Goal: Information Seeking & Learning: Check status

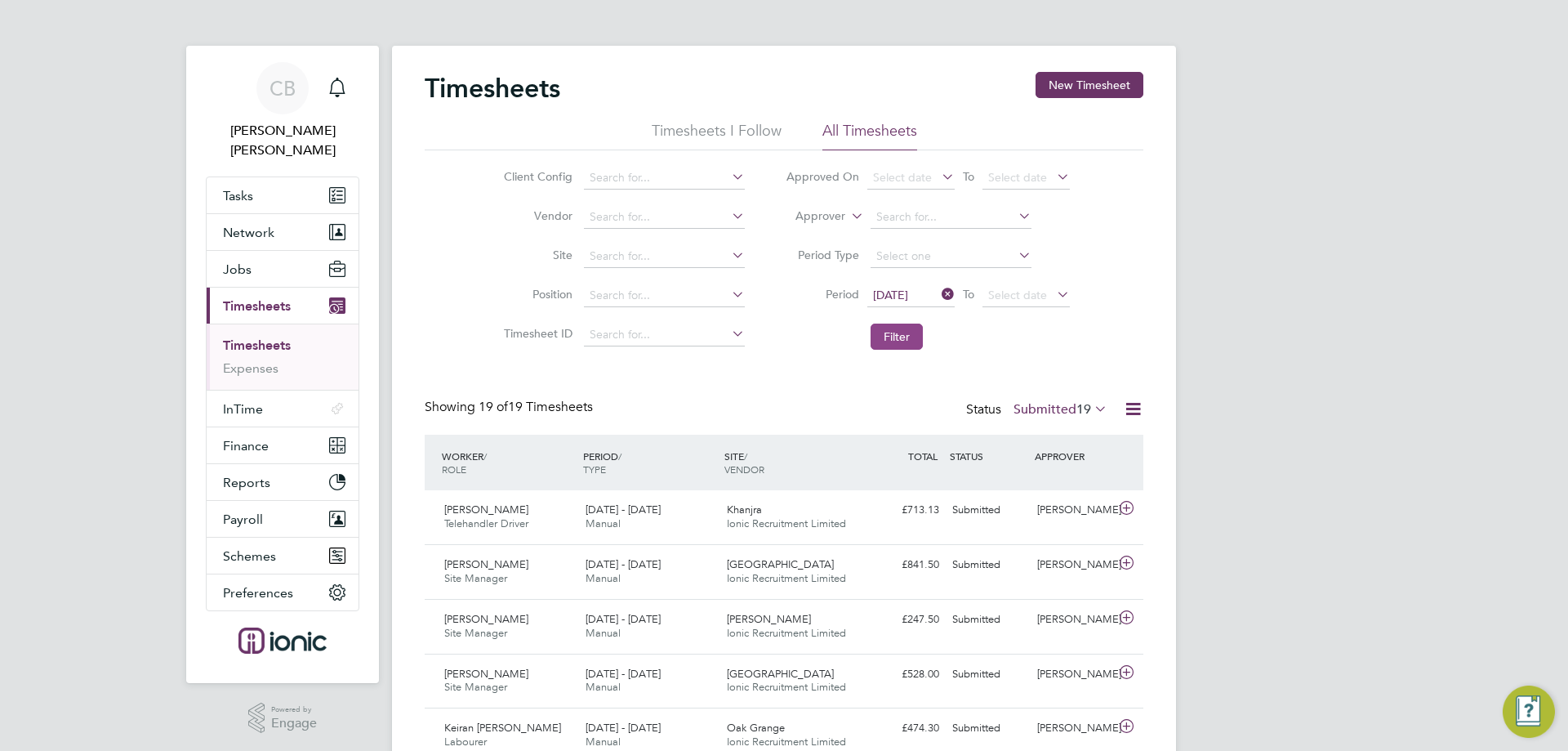
click at [884, 336] on button "Filter" at bounding box center [896, 336] width 52 height 26
click at [1072, 409] on label "Submitted 19" at bounding box center [1061, 409] width 94 height 17
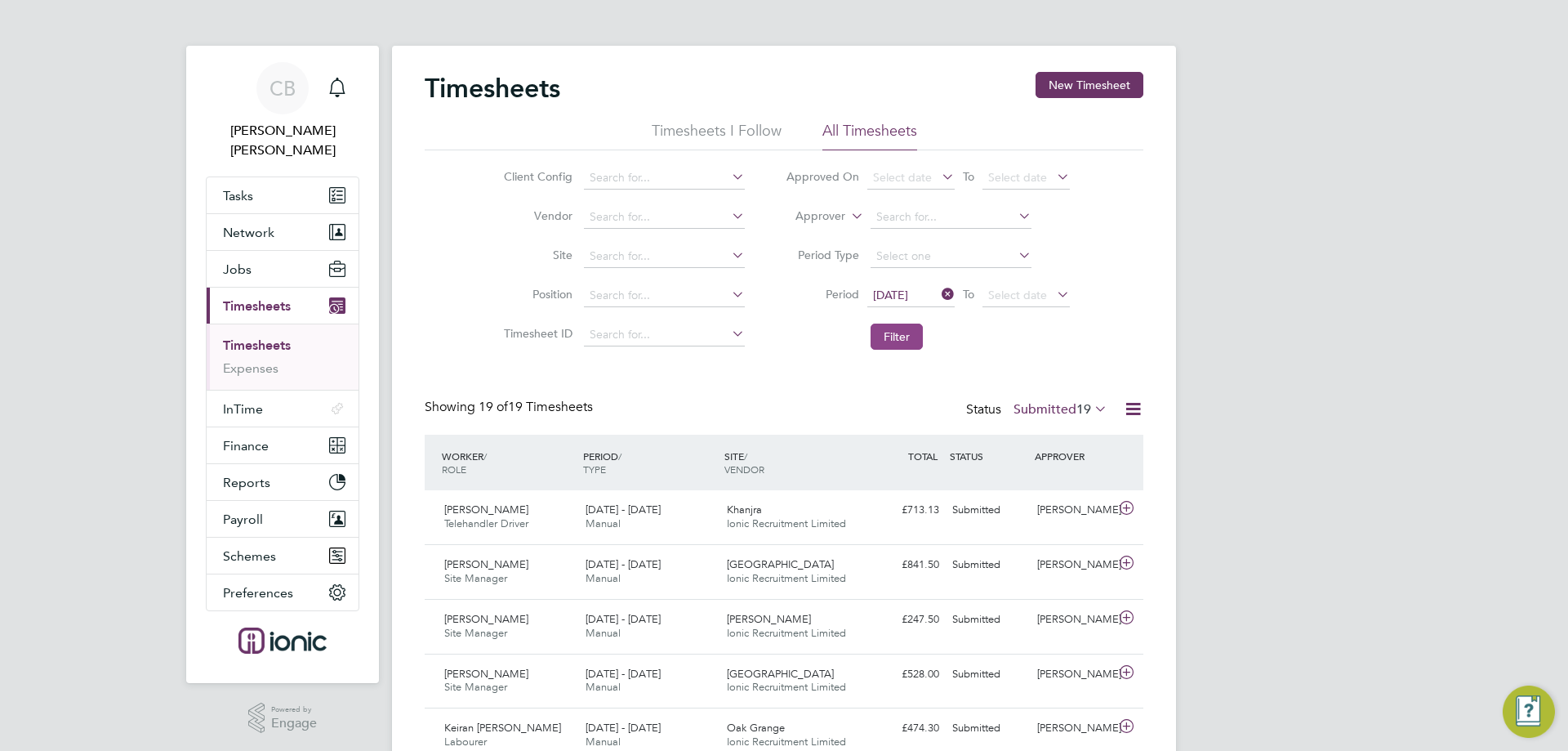
click at [890, 329] on button "Filter" at bounding box center [896, 336] width 52 height 26
click at [897, 339] on button "Filter" at bounding box center [896, 336] width 52 height 26
click at [895, 334] on button "Filter" at bounding box center [896, 336] width 52 height 26
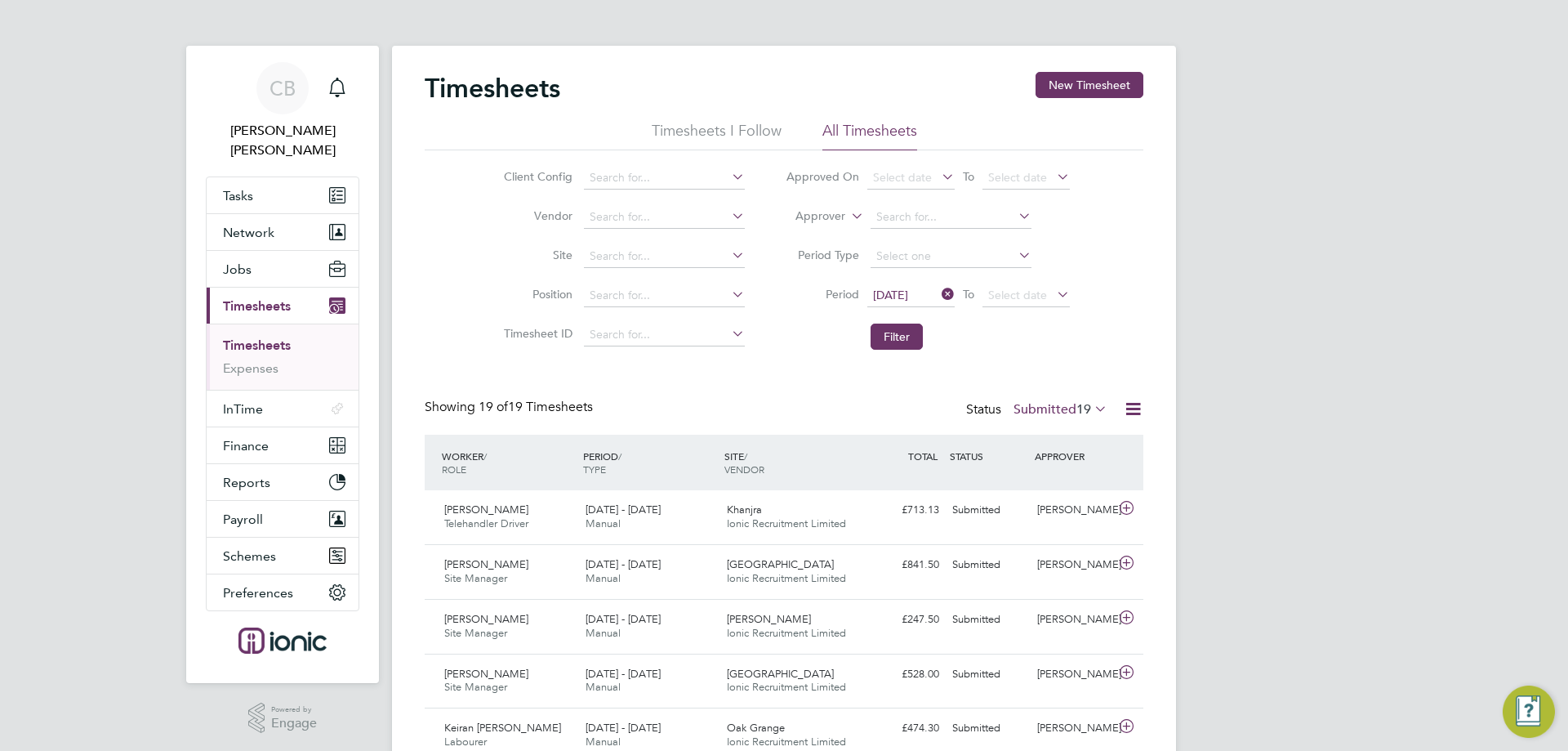
click at [896, 340] on button "Filter" at bounding box center [896, 336] width 52 height 26
click at [797, 356] on li "Filter" at bounding box center [928, 336] width 325 height 43
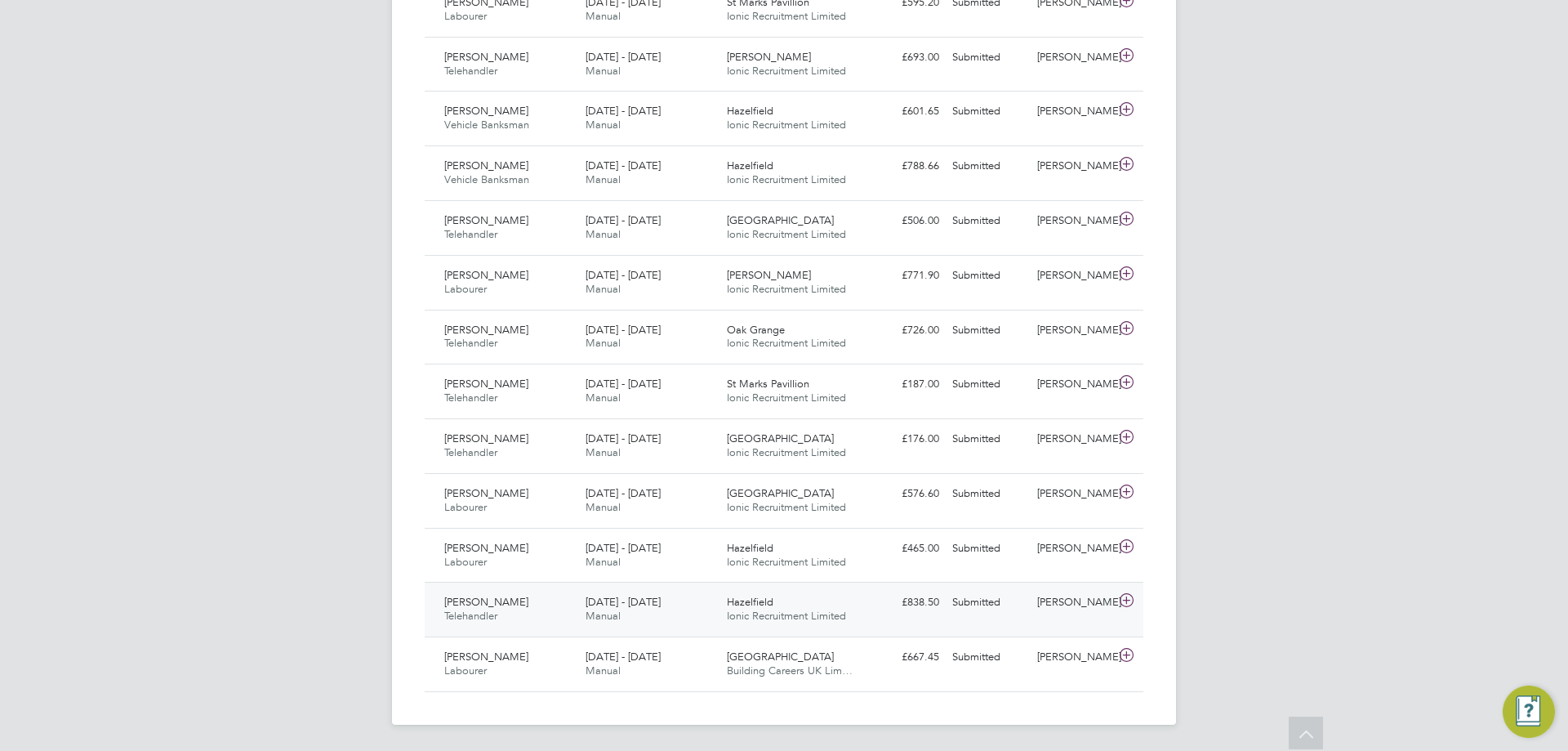
click at [776, 620] on span "Ionic Recruitment Limited" at bounding box center [786, 615] width 119 height 14
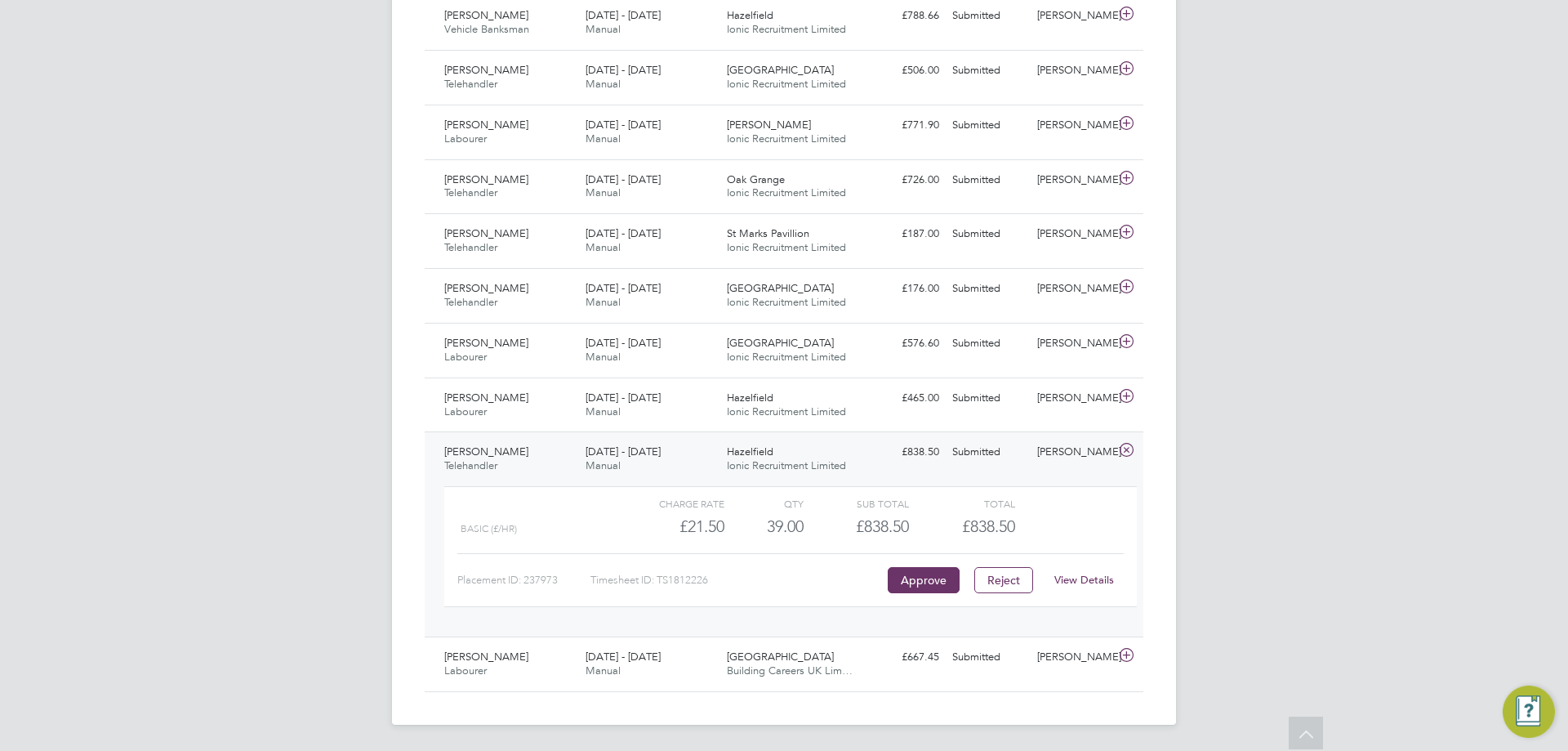
click at [1096, 574] on link "View Details" at bounding box center [1084, 580] width 60 height 14
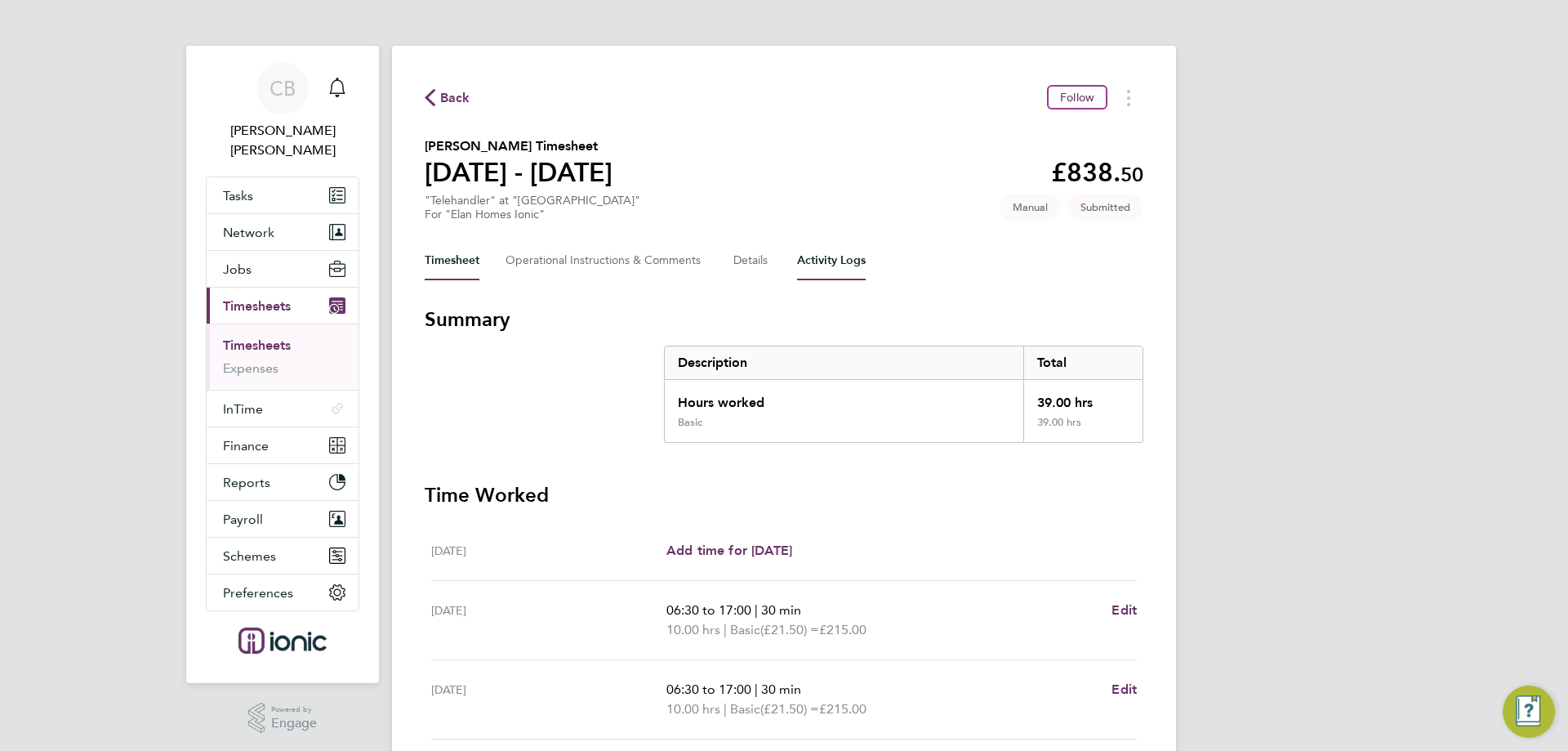
click at [834, 257] on Logs-tab "Activity Logs" at bounding box center [830, 260] width 69 height 39
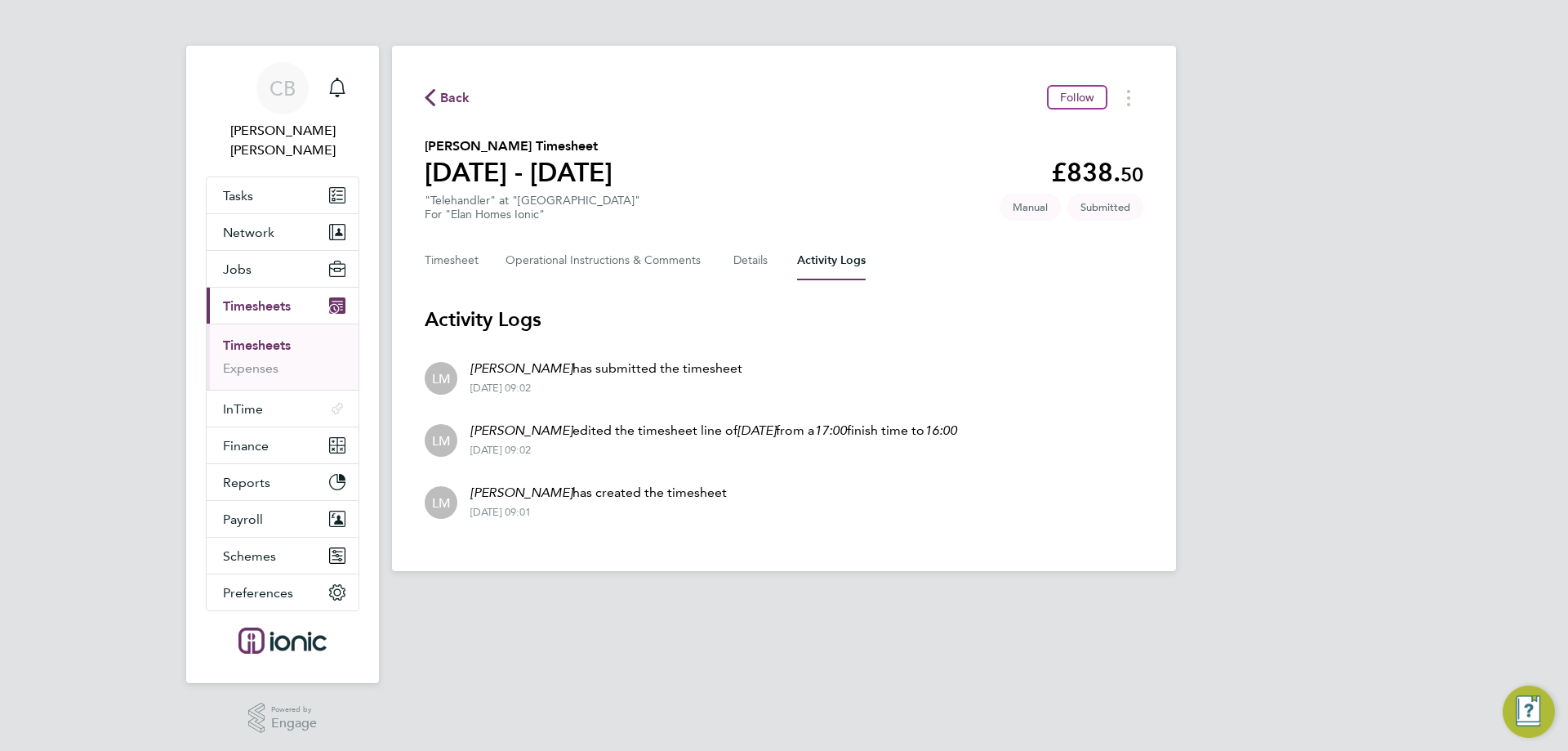
click at [823, 255] on Logs-tab "Activity Logs" at bounding box center [830, 260] width 69 height 39
click at [427, 93] on icon "button" at bounding box center [430, 97] width 10 height 17
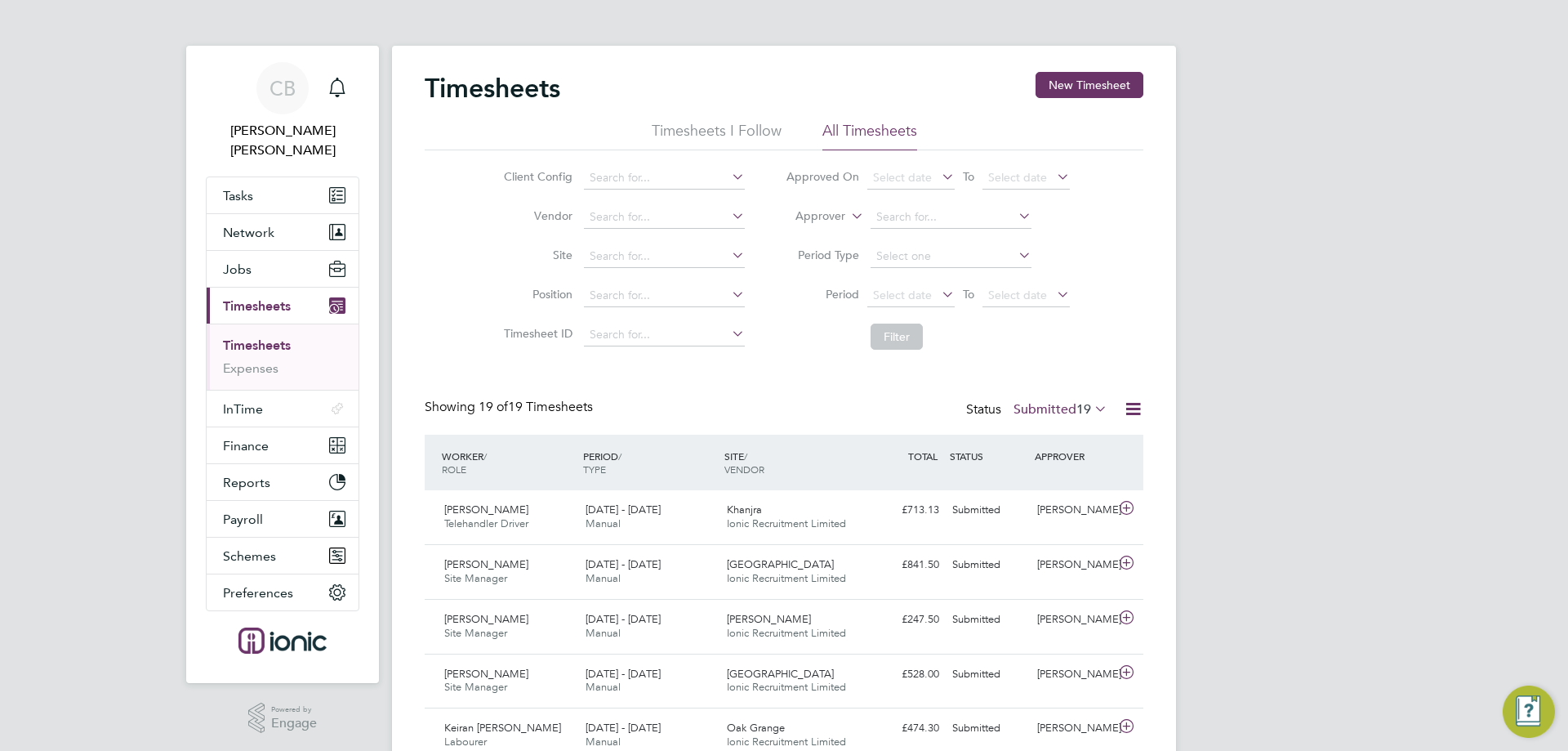
click at [818, 402] on div "Showing 19 of 19 Timesheets Status Submitted 19" at bounding box center [784, 416] width 718 height 36
click at [909, 293] on span "Select date" at bounding box center [903, 295] width 59 height 15
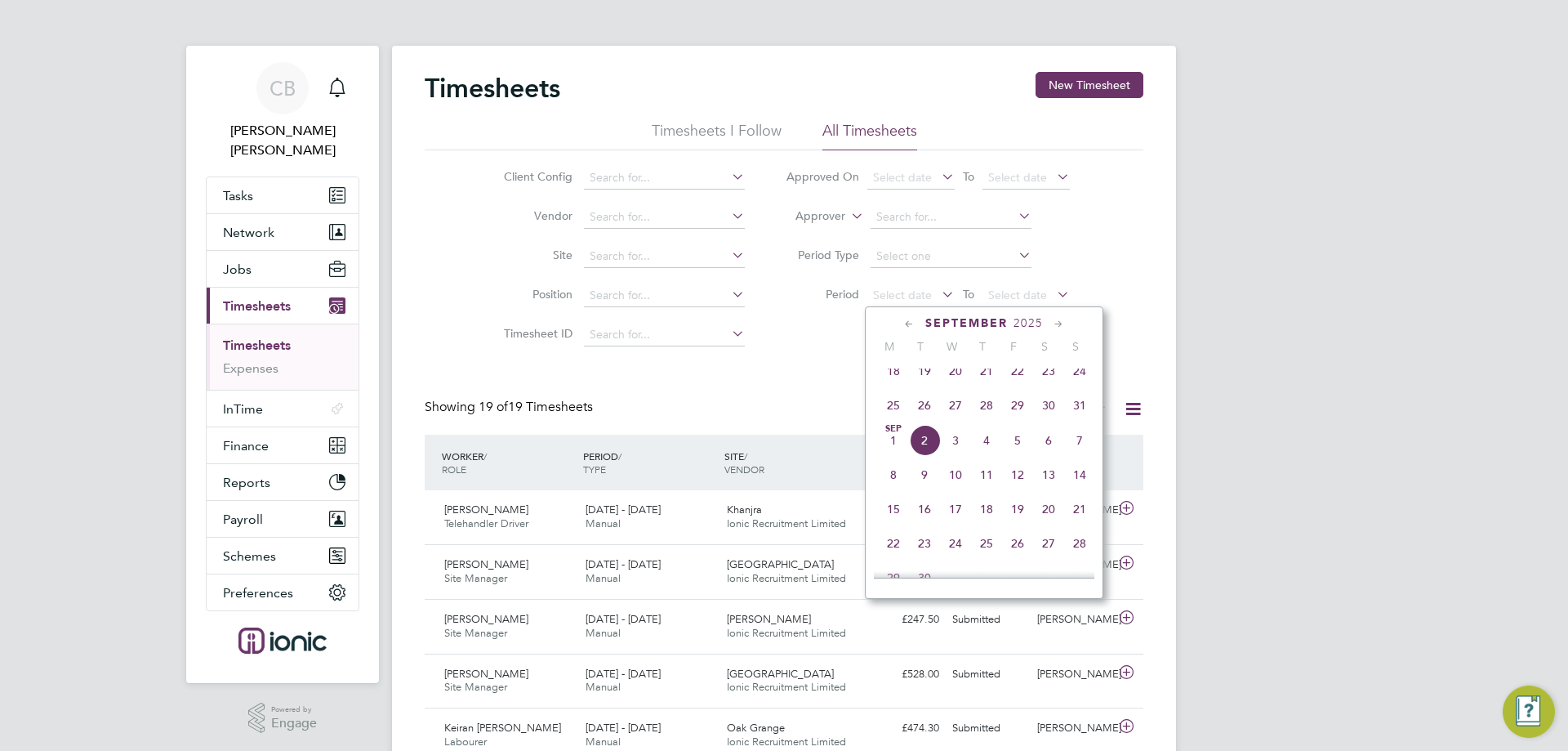
click at [892, 414] on span "25" at bounding box center [894, 405] width 31 height 31
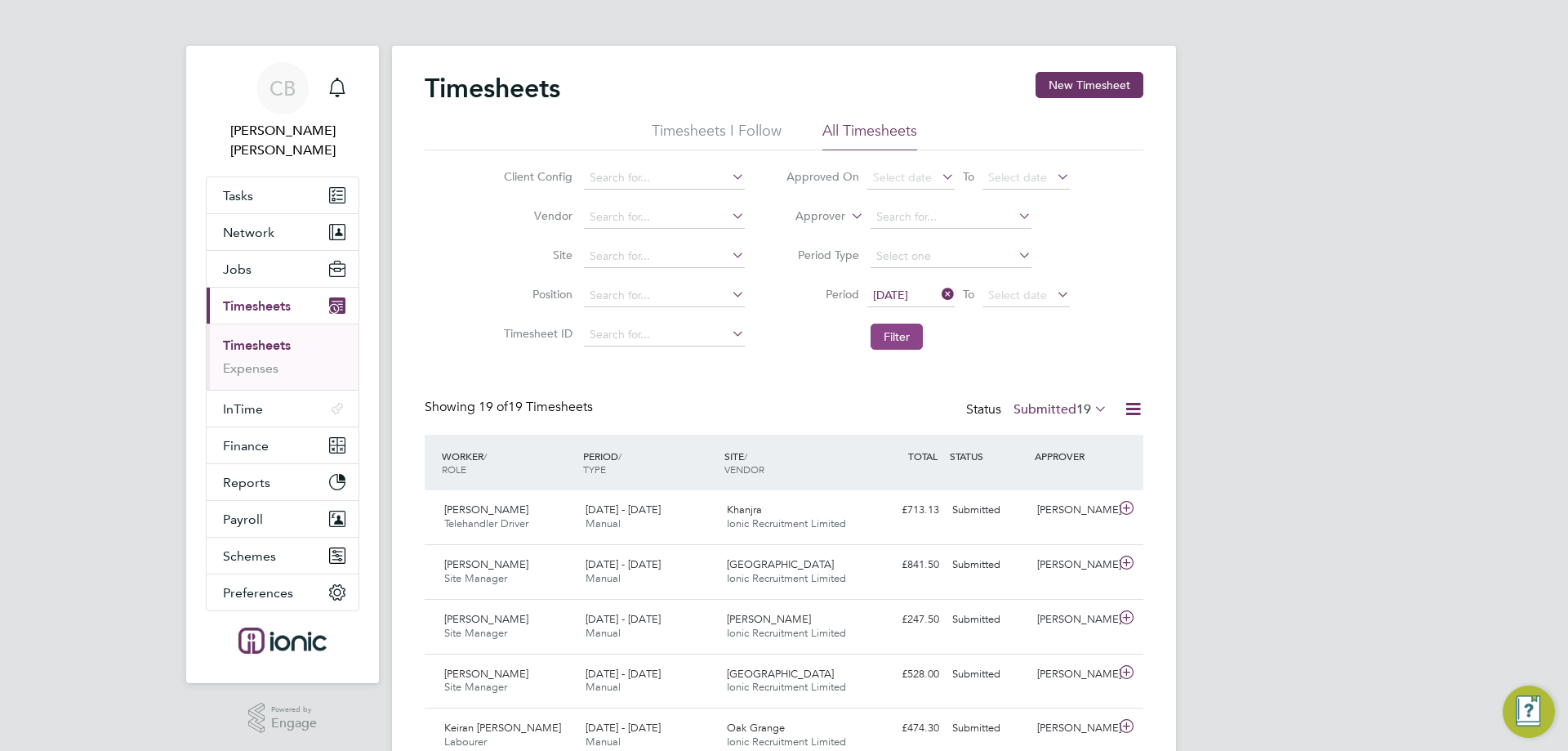
click at [891, 337] on button "Filter" at bounding box center [896, 336] width 52 height 26
click at [1001, 292] on span "Select date" at bounding box center [1017, 295] width 59 height 15
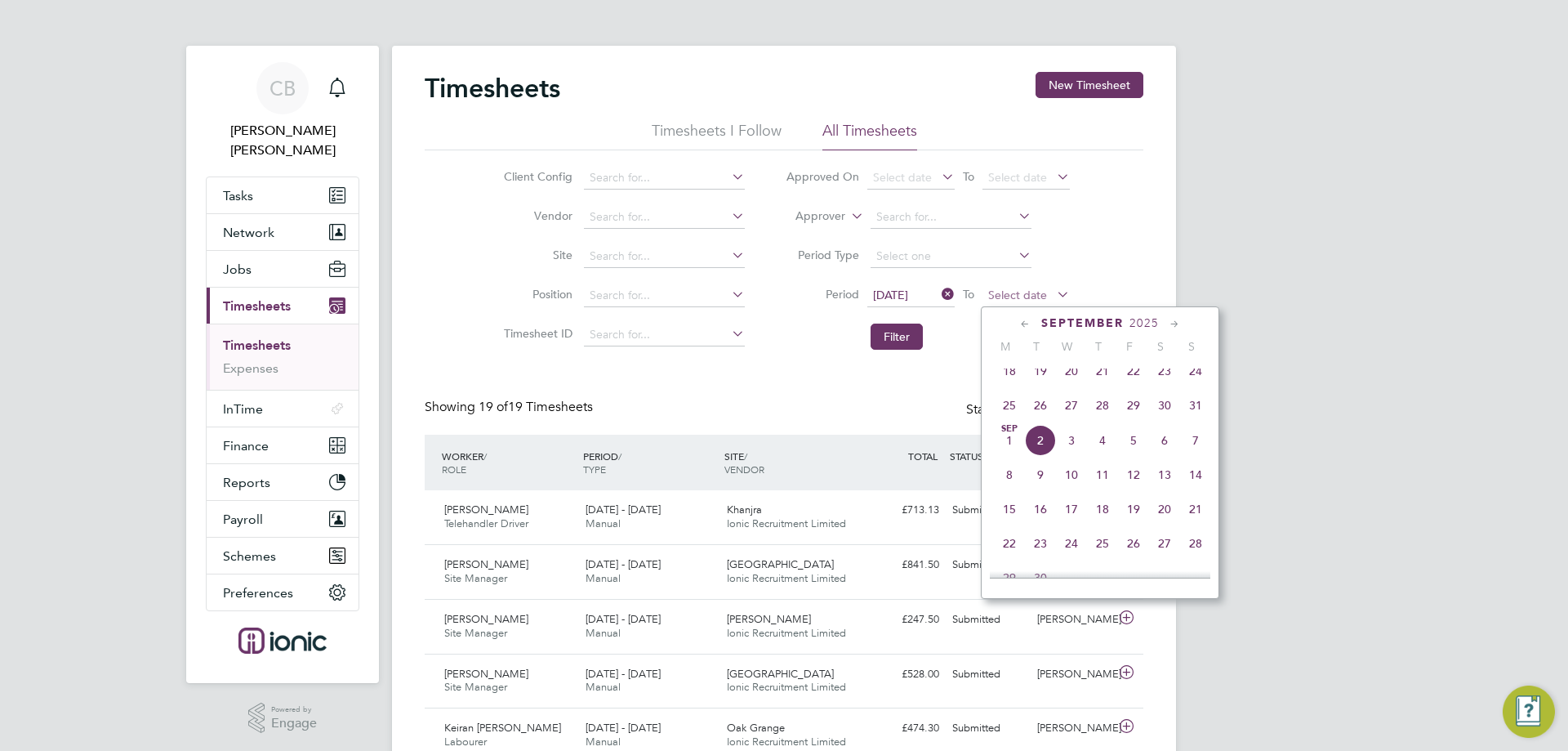
click at [1001, 292] on span "Select date" at bounding box center [1017, 295] width 59 height 15
click at [894, 329] on button "Filter" at bounding box center [896, 336] width 52 height 26
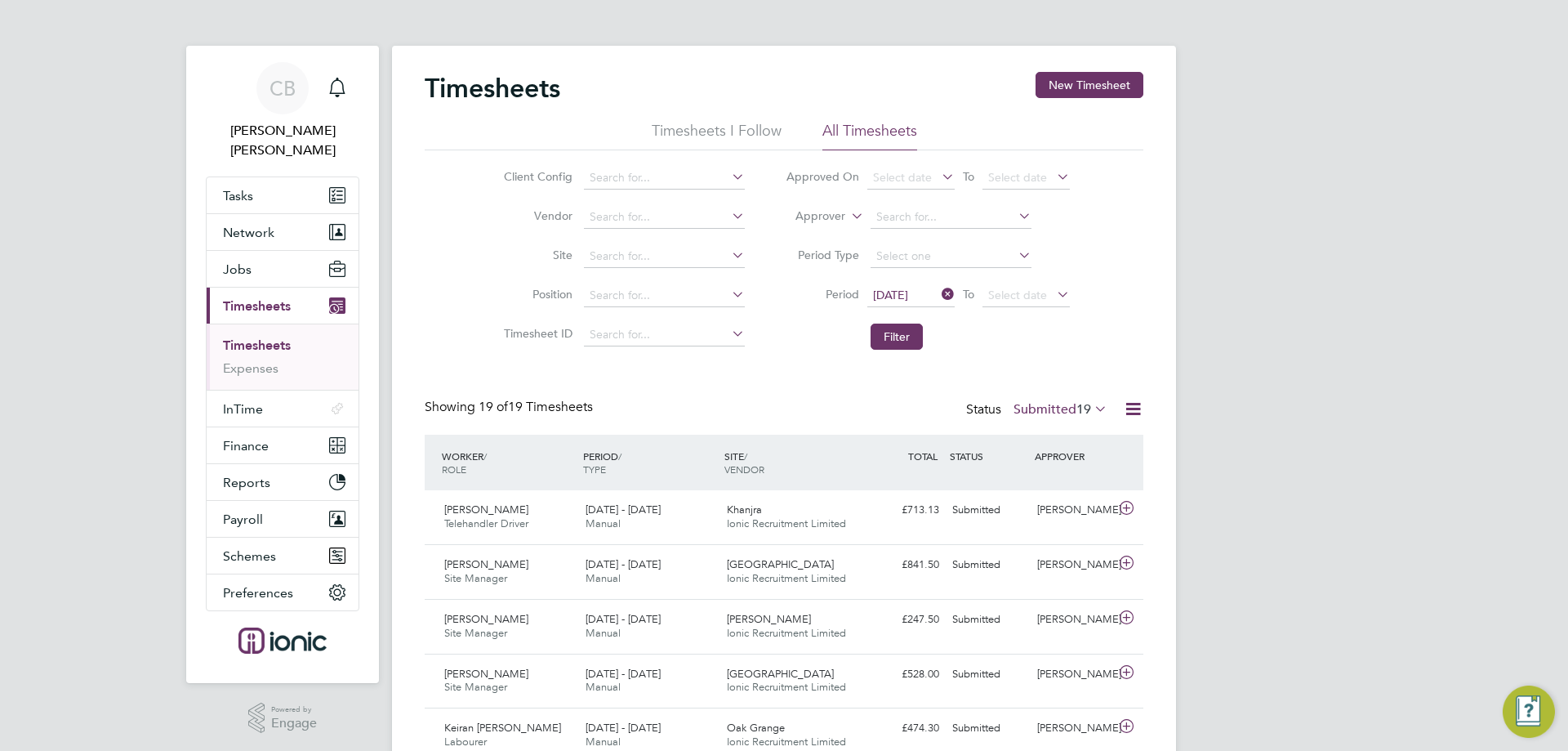
click at [1083, 415] on span "19" at bounding box center [1083, 409] width 15 height 17
click at [1083, 413] on span "19" at bounding box center [1083, 409] width 15 height 17
click at [906, 342] on button "Filter" at bounding box center [896, 336] width 52 height 26
